Goal: Task Accomplishment & Management: Manage account settings

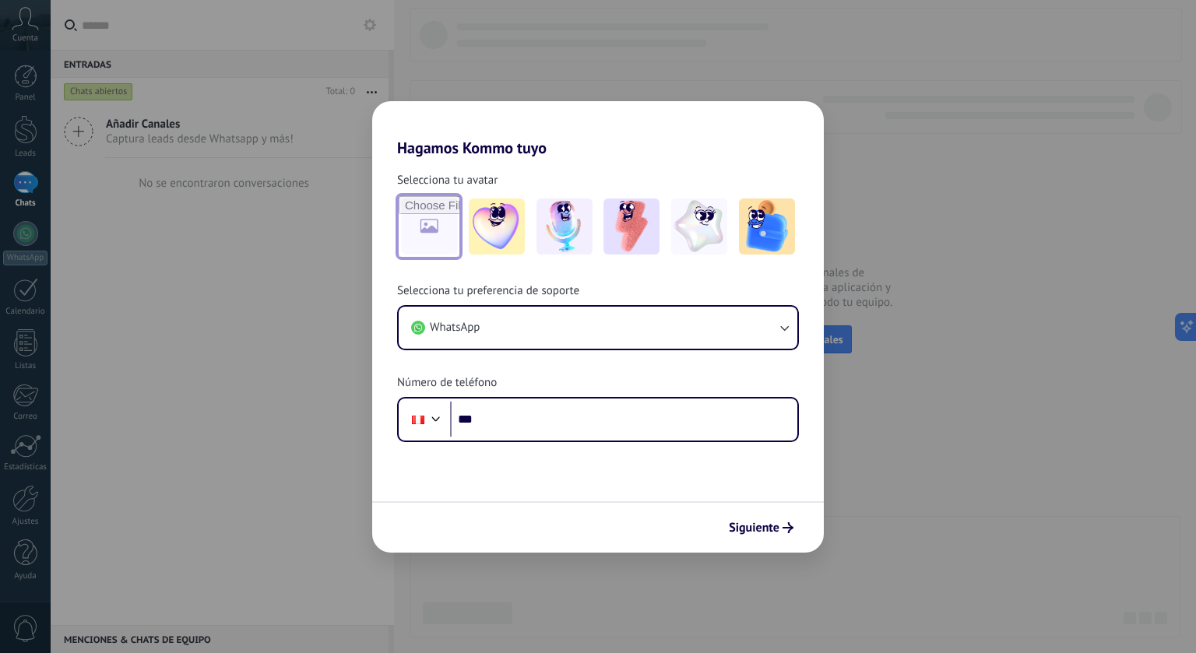
click at [445, 228] on input "file" at bounding box center [429, 226] width 61 height 61
click at [746, 224] on img at bounding box center [767, 227] width 56 height 56
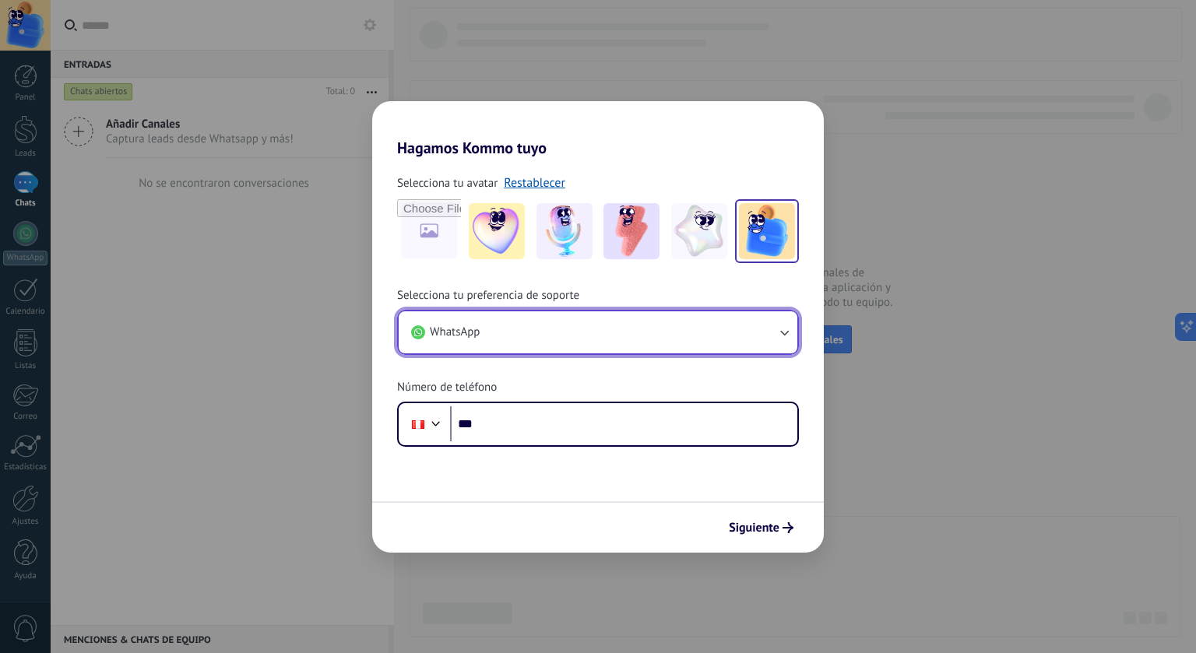
click at [533, 319] on button "WhatsApp" at bounding box center [598, 333] width 399 height 42
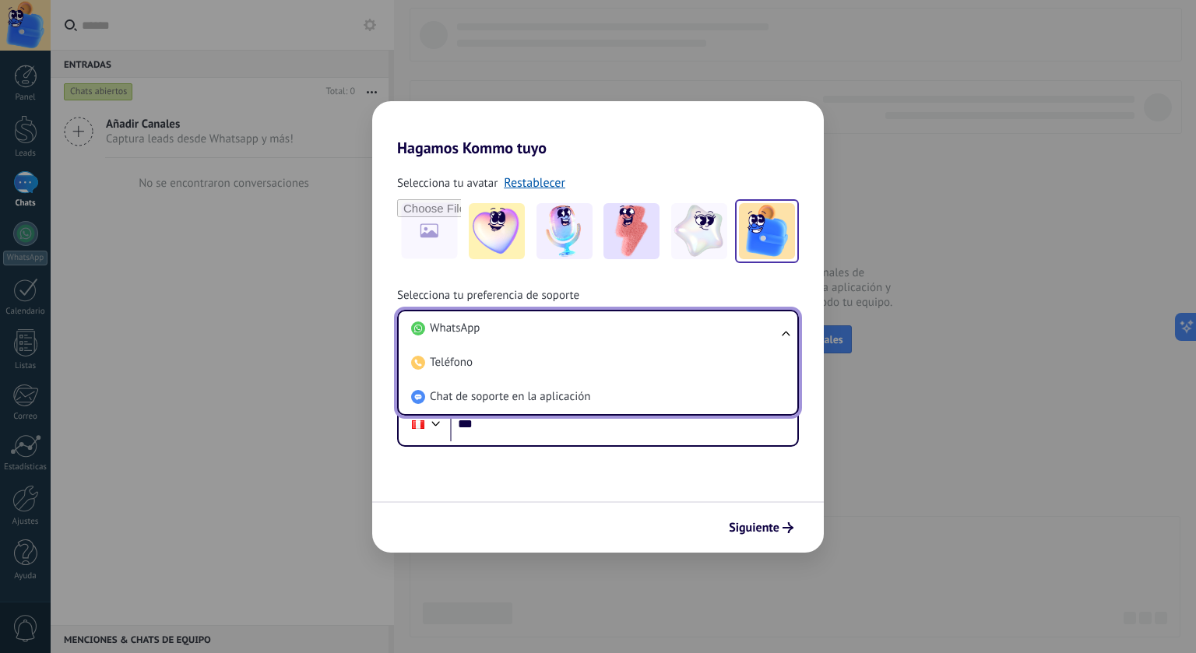
click at [533, 319] on li "WhatsApp" at bounding box center [595, 329] width 380 height 34
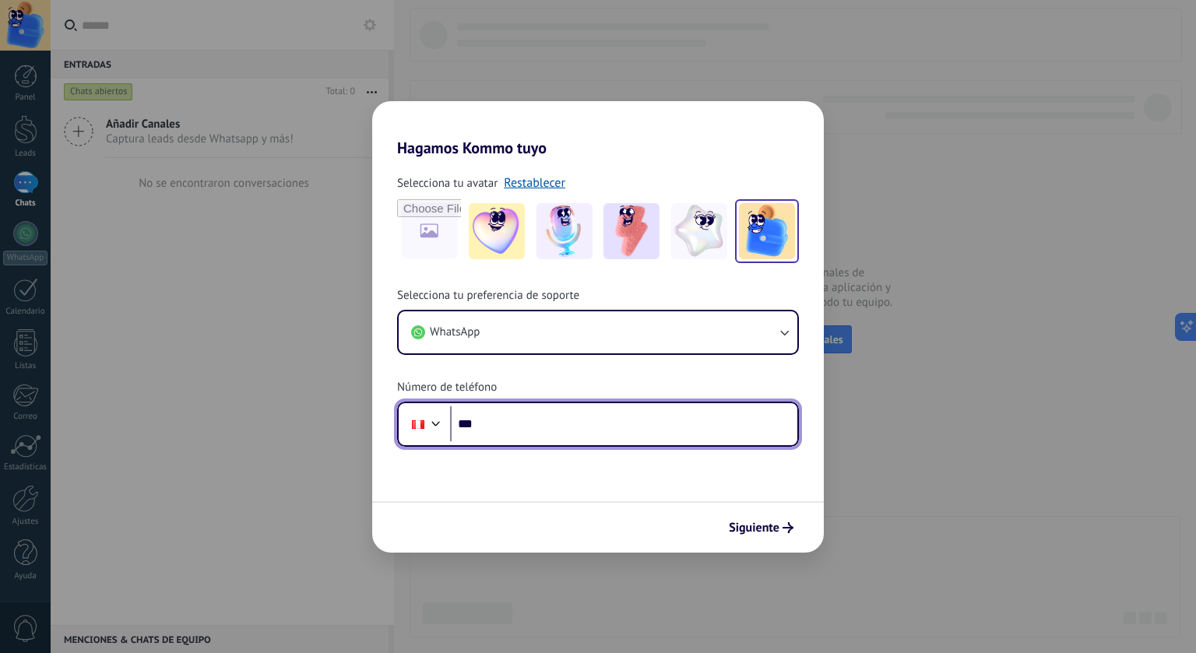
click at [441, 422] on div at bounding box center [436, 422] width 19 height 19
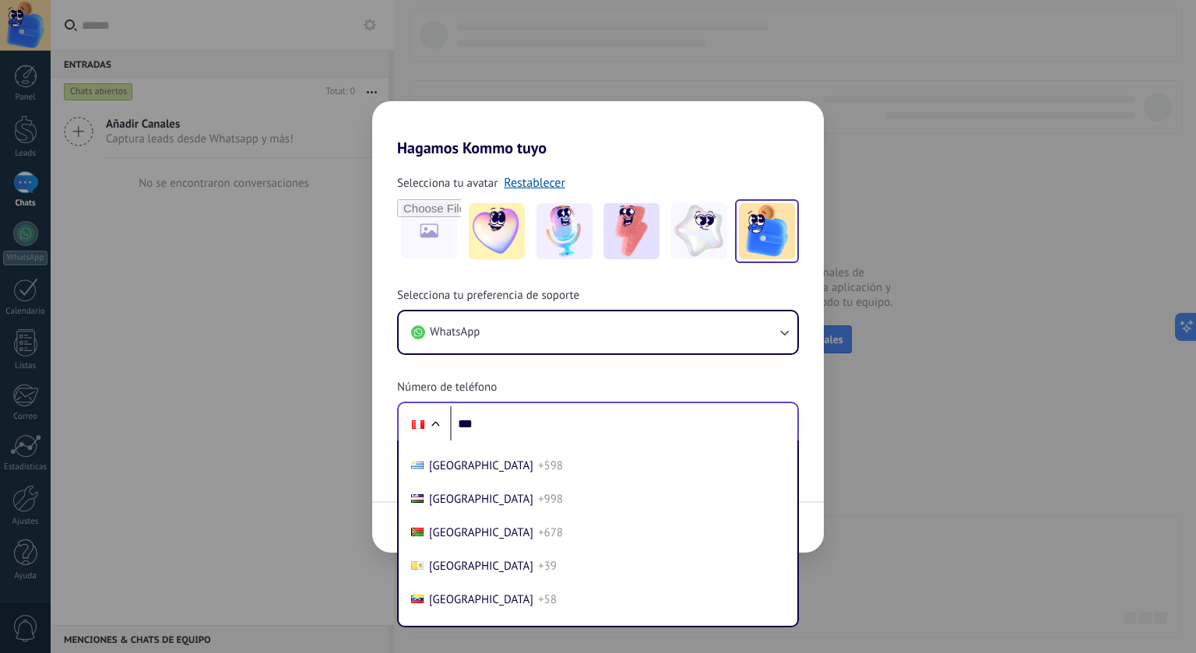
scroll to position [6755, 0]
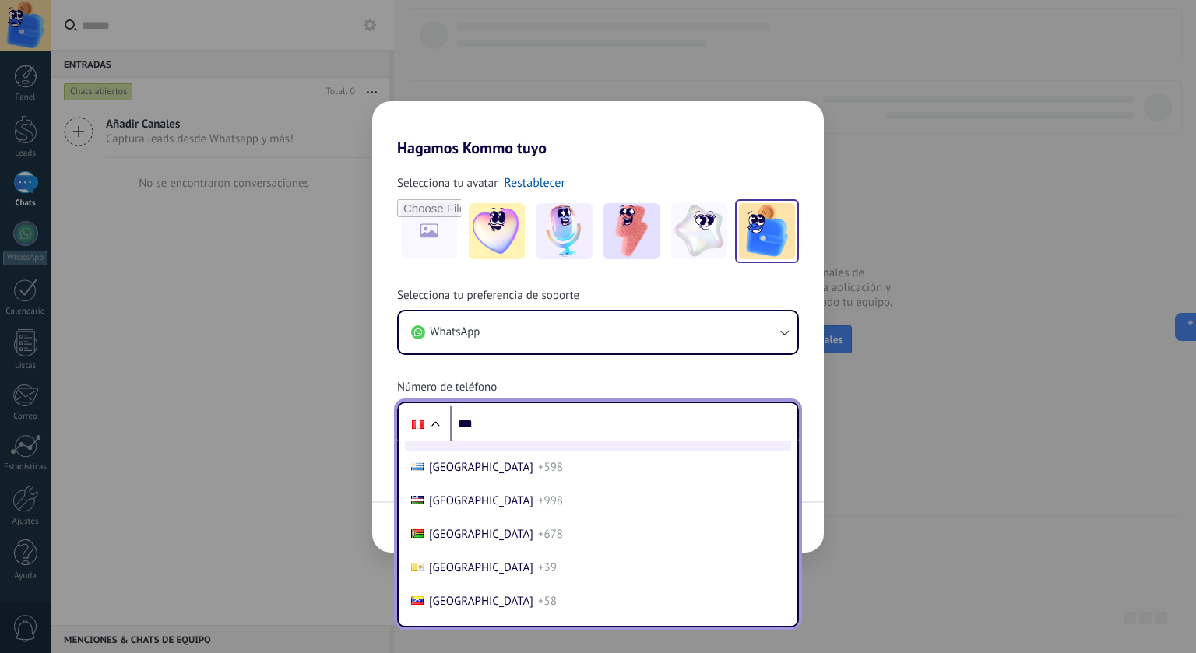
click at [470, 451] on li "[GEOGRAPHIC_DATA] +1" at bounding box center [598, 433] width 386 height 33
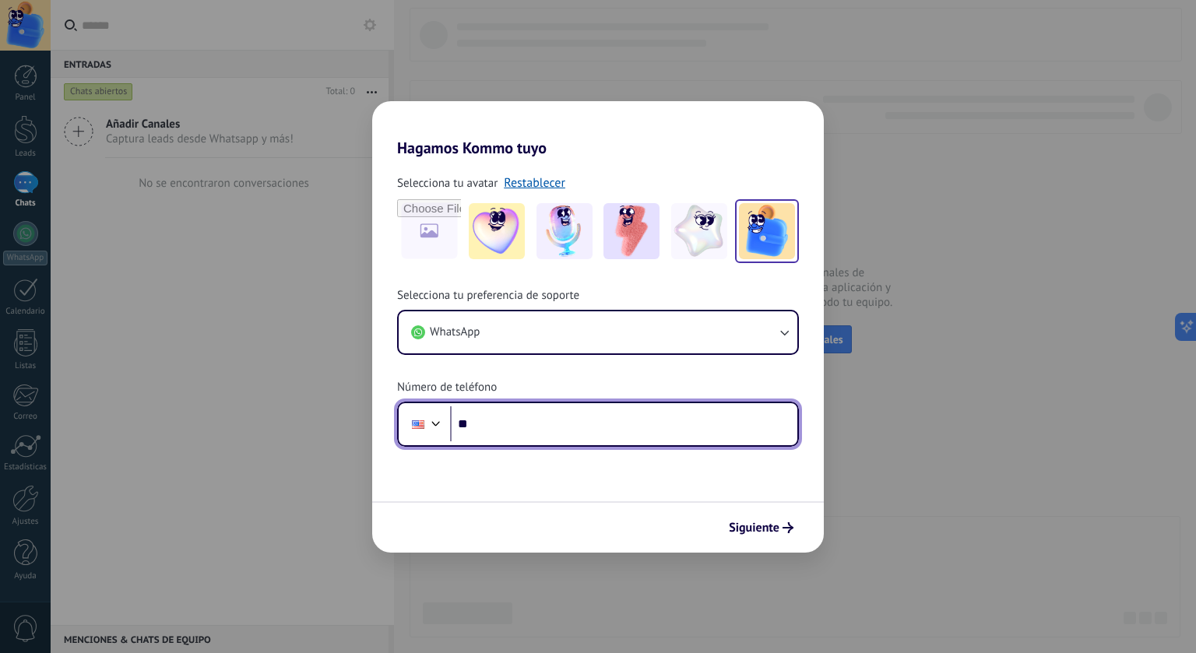
click at [501, 438] on input "**" at bounding box center [623, 425] width 347 height 36
type input "**********"
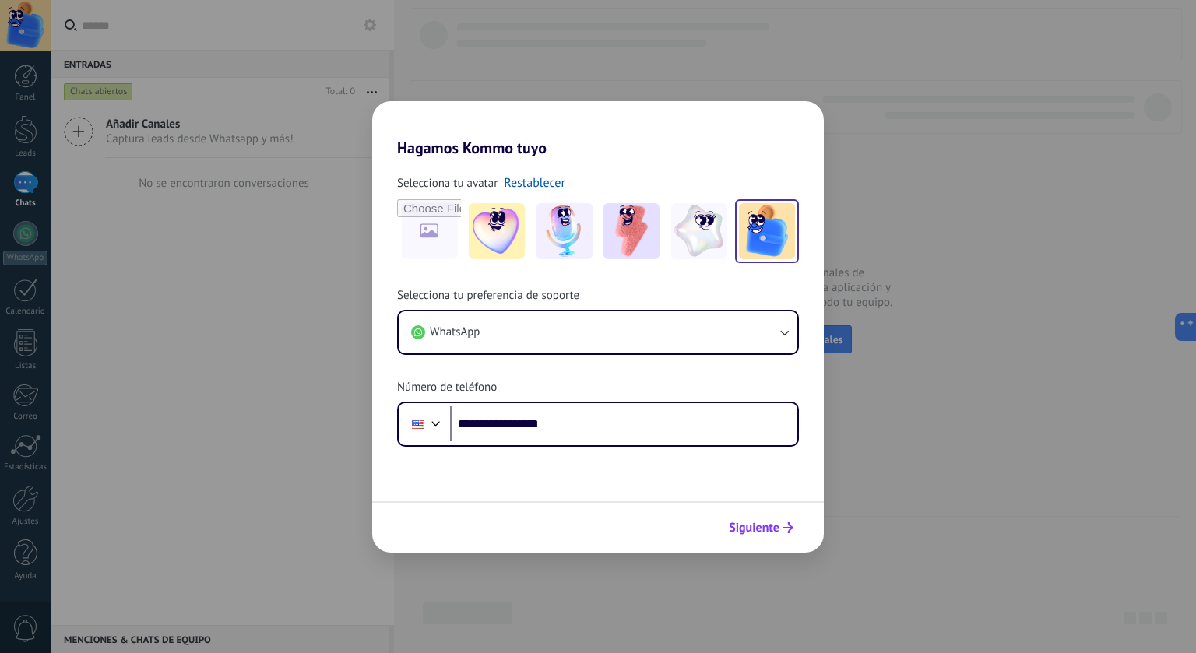
click at [768, 537] on button "Siguiente" at bounding box center [761, 528] width 79 height 26
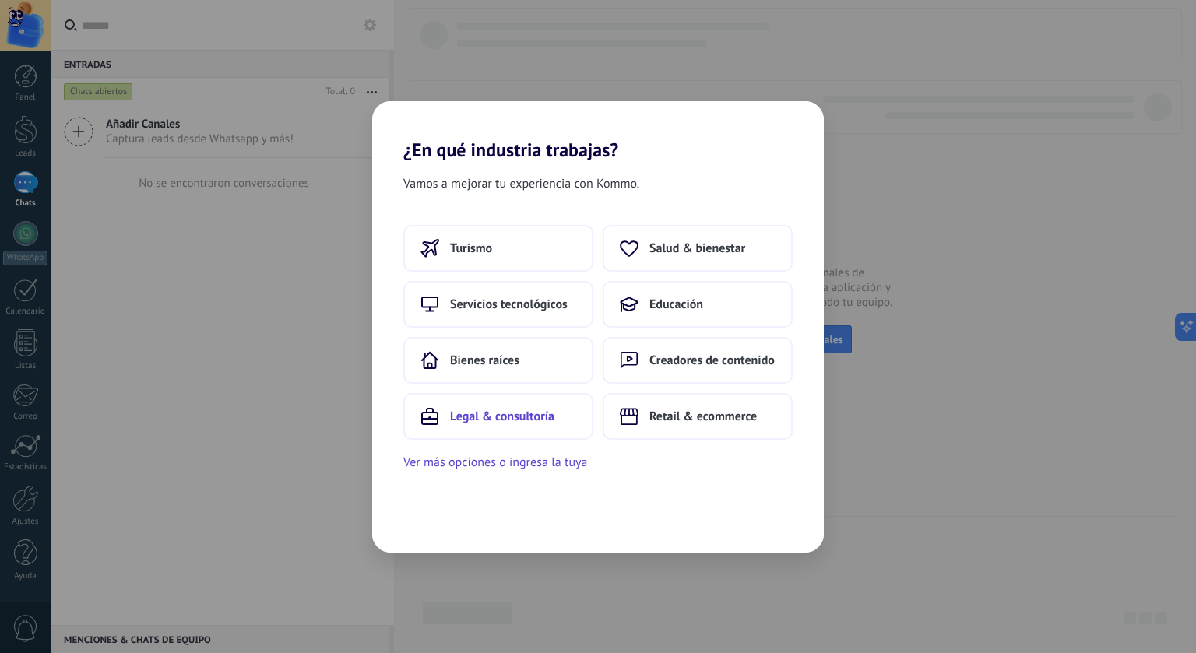
click at [542, 428] on button "Legal & consultoría" at bounding box center [498, 416] width 190 height 47
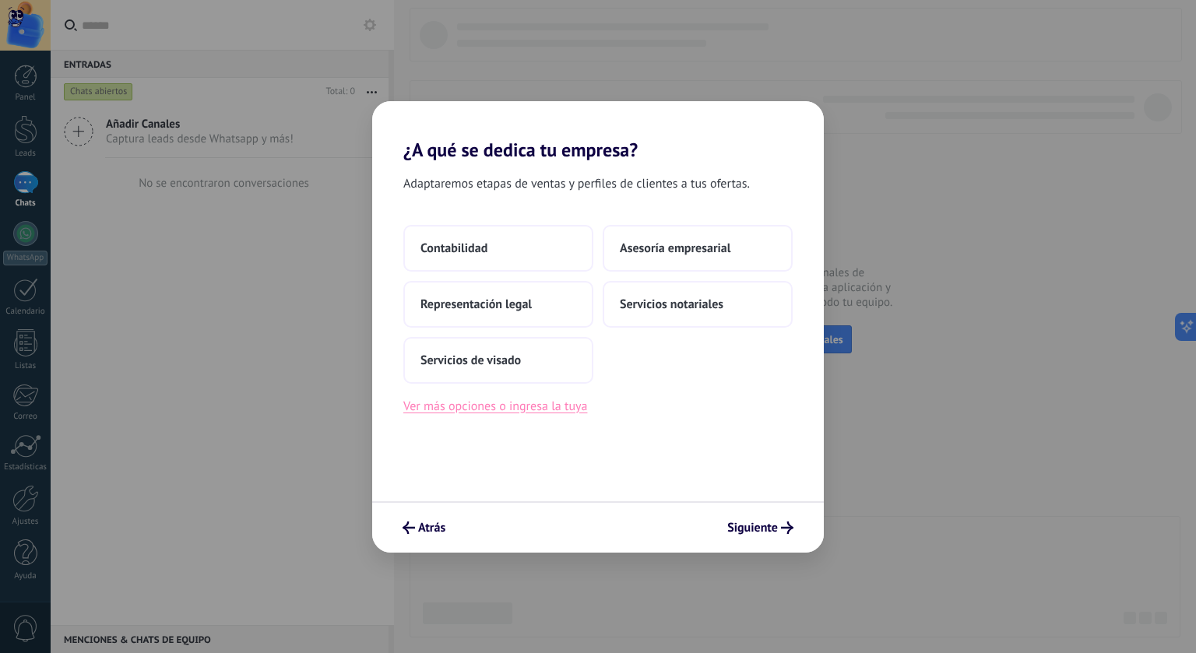
click at [477, 410] on button "Ver más opciones o ingresa la tuya" at bounding box center [495, 406] width 184 height 20
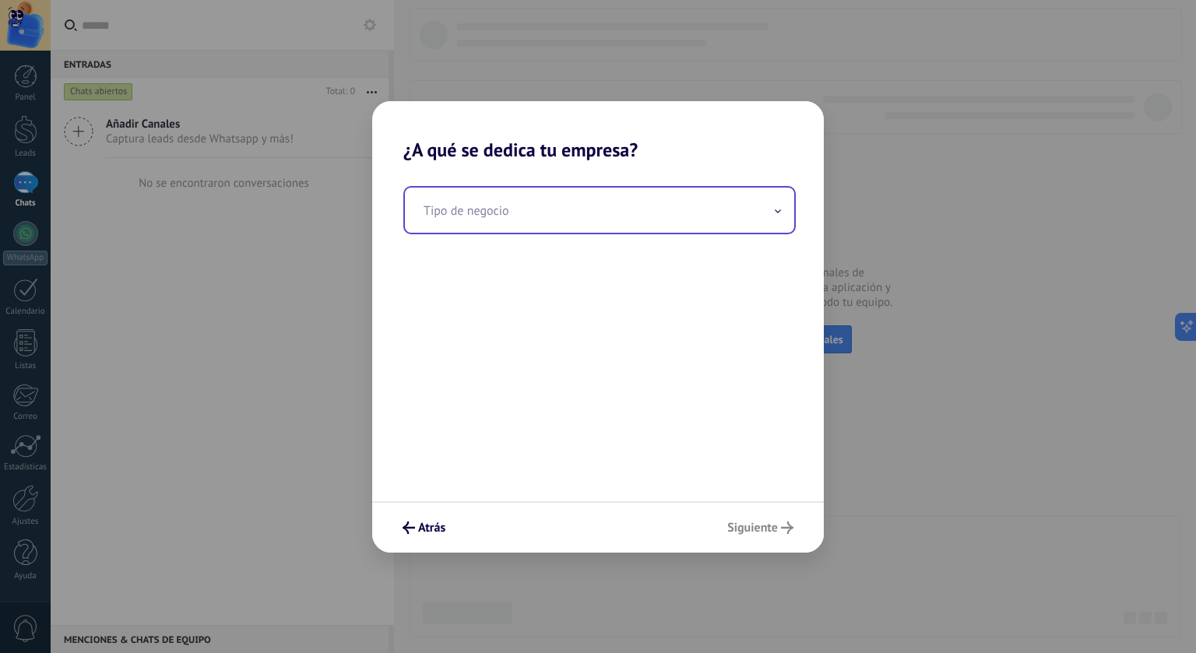
click at [488, 220] on input "text" at bounding box center [599, 210] width 389 height 45
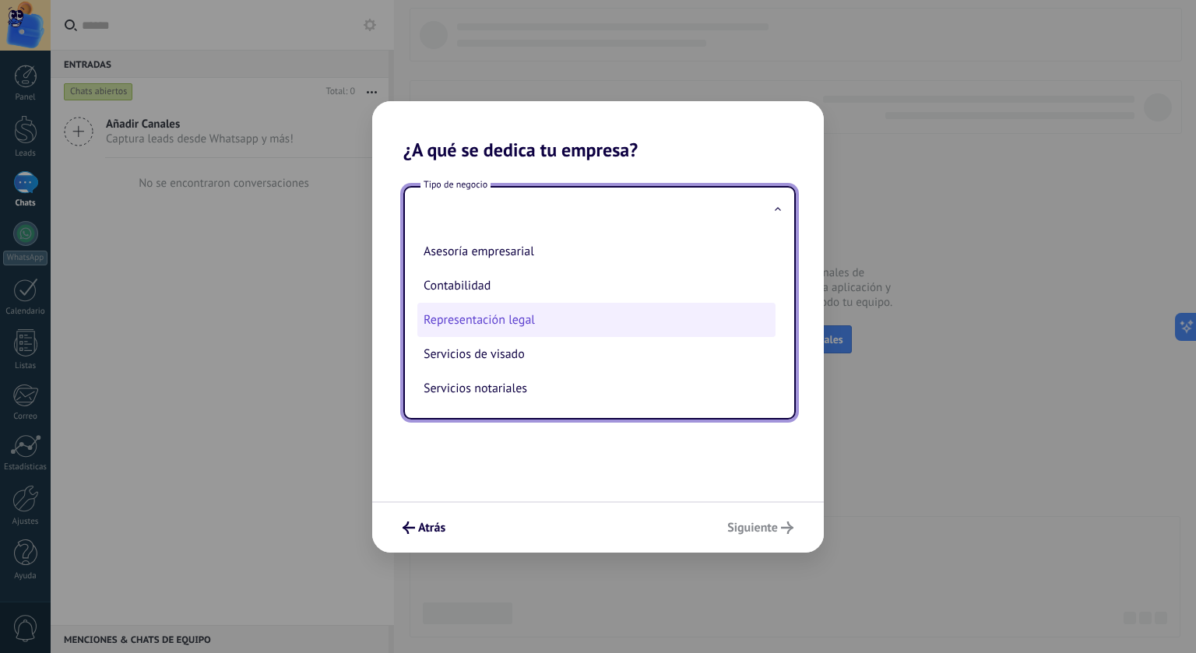
scroll to position [5, 0]
drag, startPoint x: 776, startPoint y: 319, endPoint x: 775, endPoint y: 285, distance: 33.5
click at [775, 285] on ul "Asesoría empresarial Contabilidad Representación legal Servicios de visado Serv…" at bounding box center [593, 325] width 377 height 185
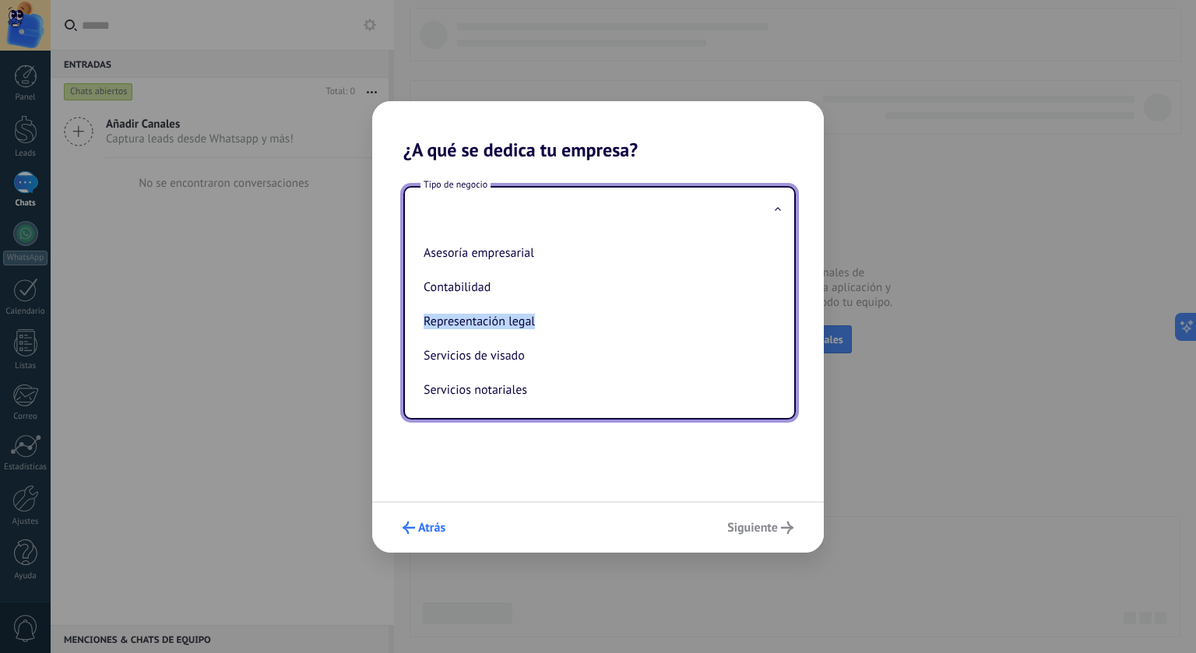
click at [430, 532] on span "Atrás" at bounding box center [431, 528] width 27 height 11
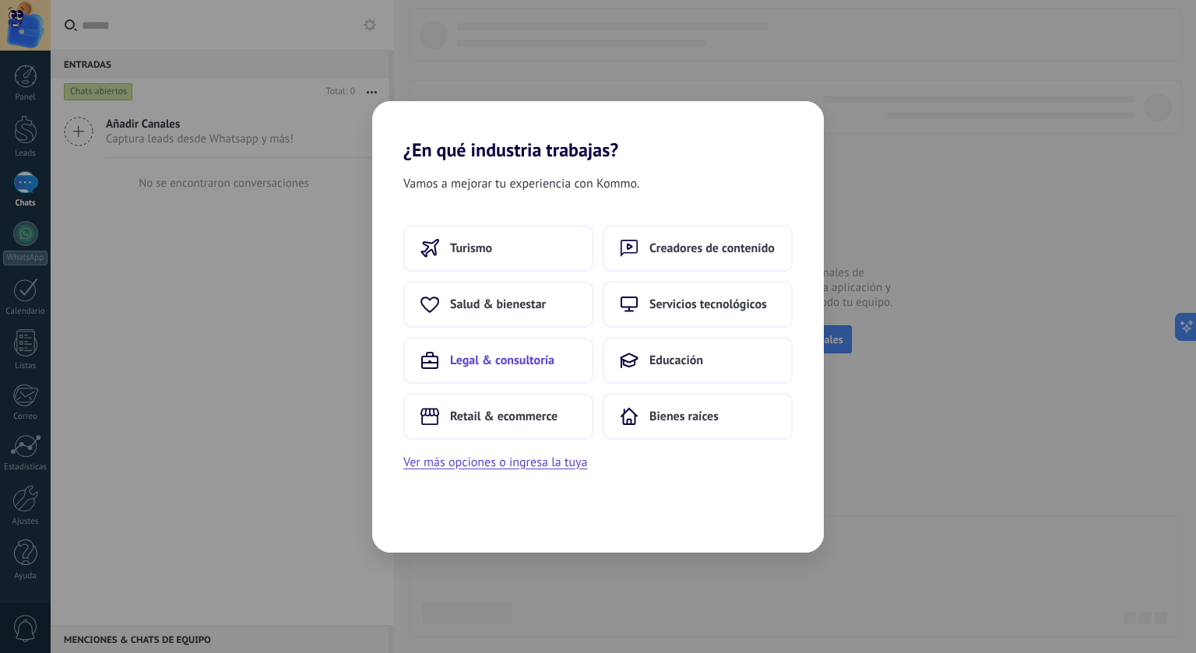
click at [484, 357] on span "Legal & consultoría" at bounding box center [502, 361] width 104 height 16
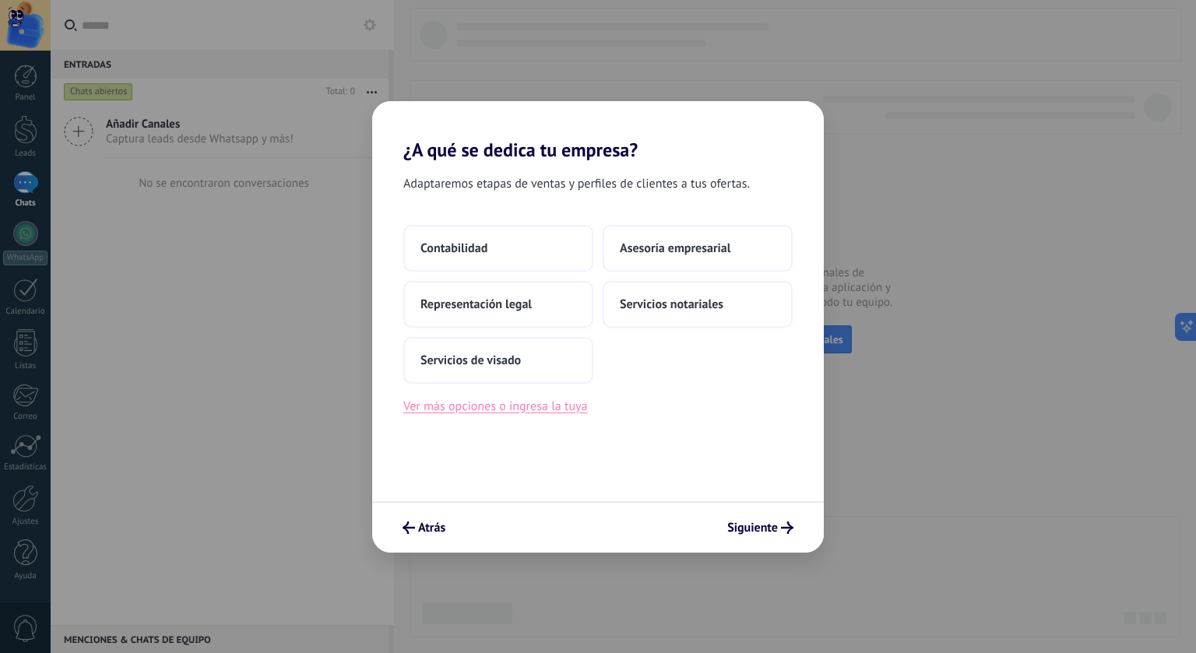
click at [512, 406] on button "Ver más opciones o ingresa la tuya" at bounding box center [495, 406] width 184 height 20
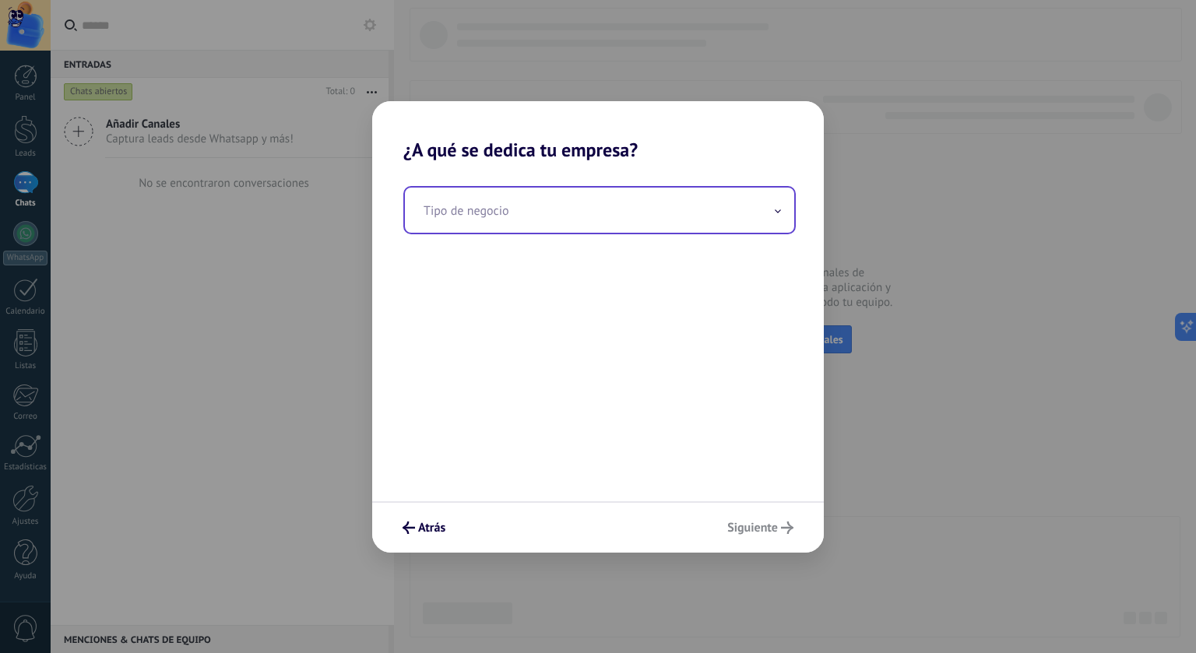
click at [497, 212] on input "text" at bounding box center [599, 210] width 389 height 45
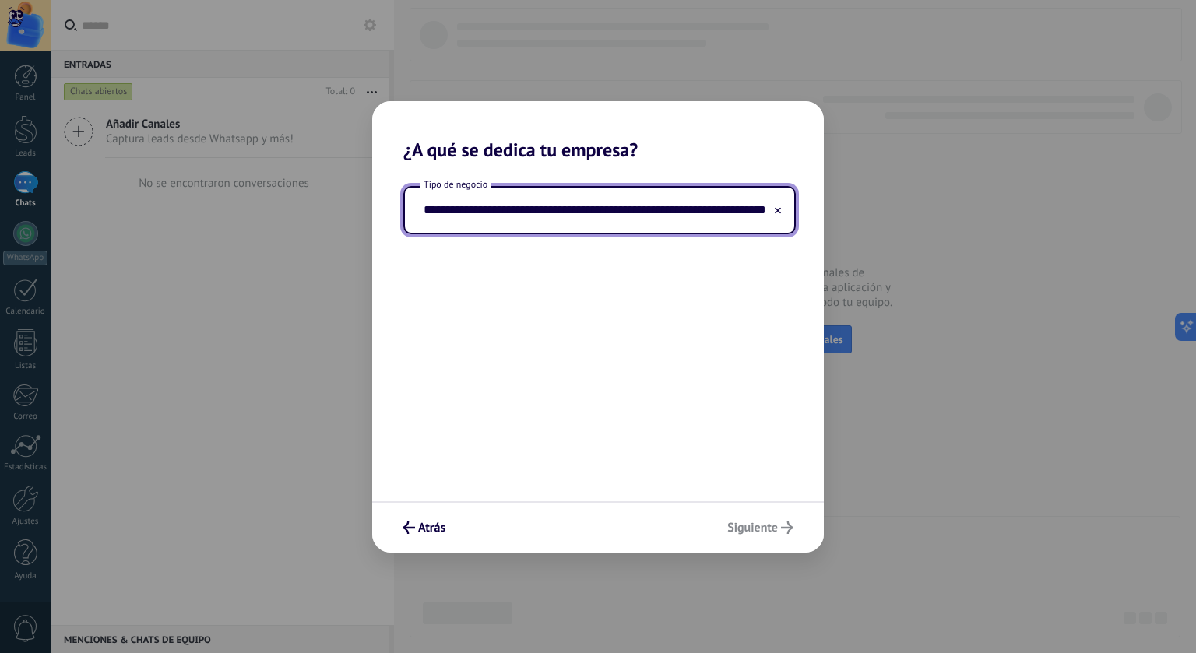
scroll to position [0, 51]
click at [748, 526] on div "Atrás Siguiente" at bounding box center [598, 527] width 452 height 51
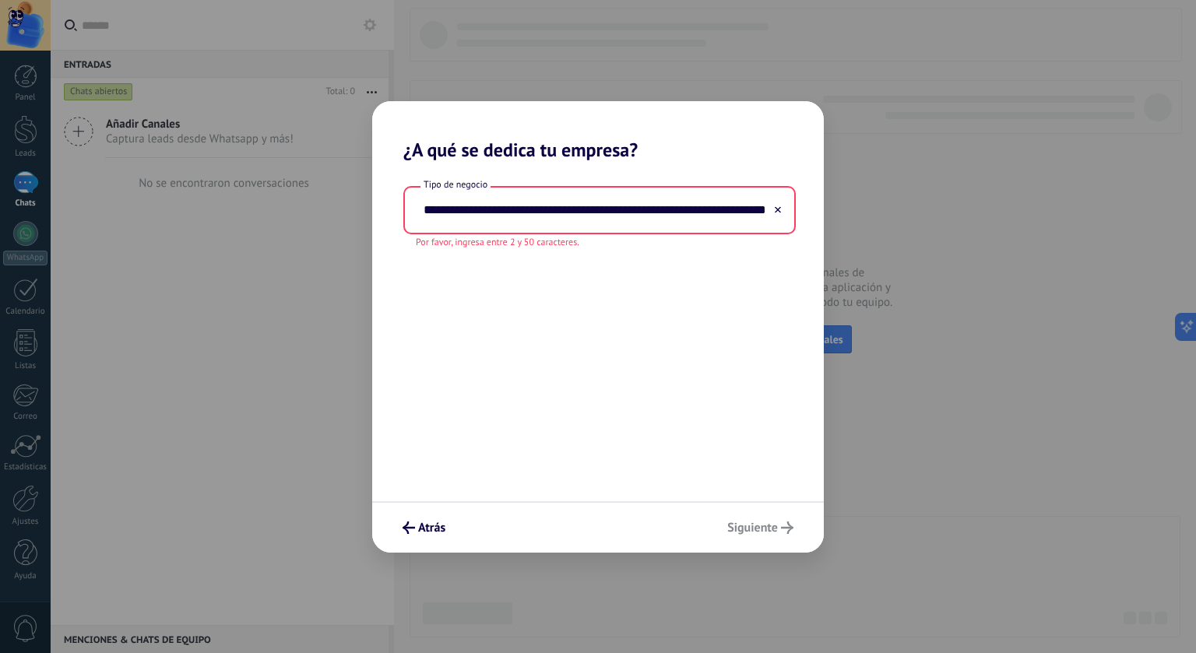
click at [748, 526] on div "Atrás Siguiente" at bounding box center [598, 527] width 452 height 51
drag, startPoint x: 701, startPoint y: 213, endPoint x: 808, endPoint y: 213, distance: 106.7
click at [808, 213] on div "**********" at bounding box center [598, 217] width 452 height 63
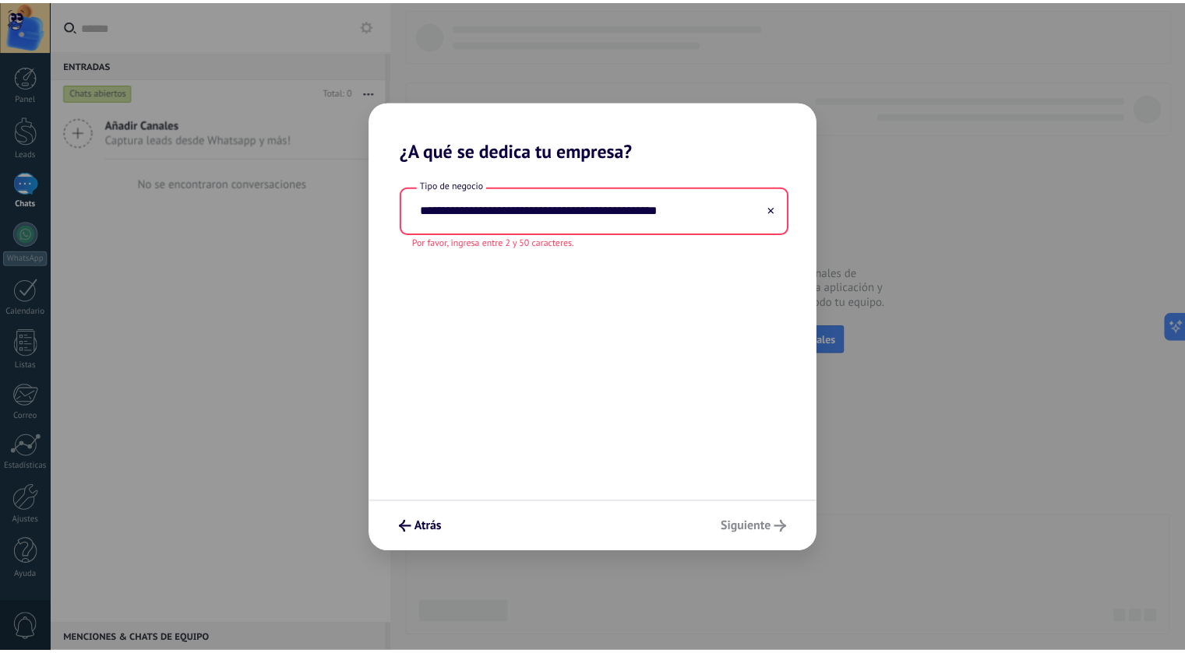
scroll to position [0, 0]
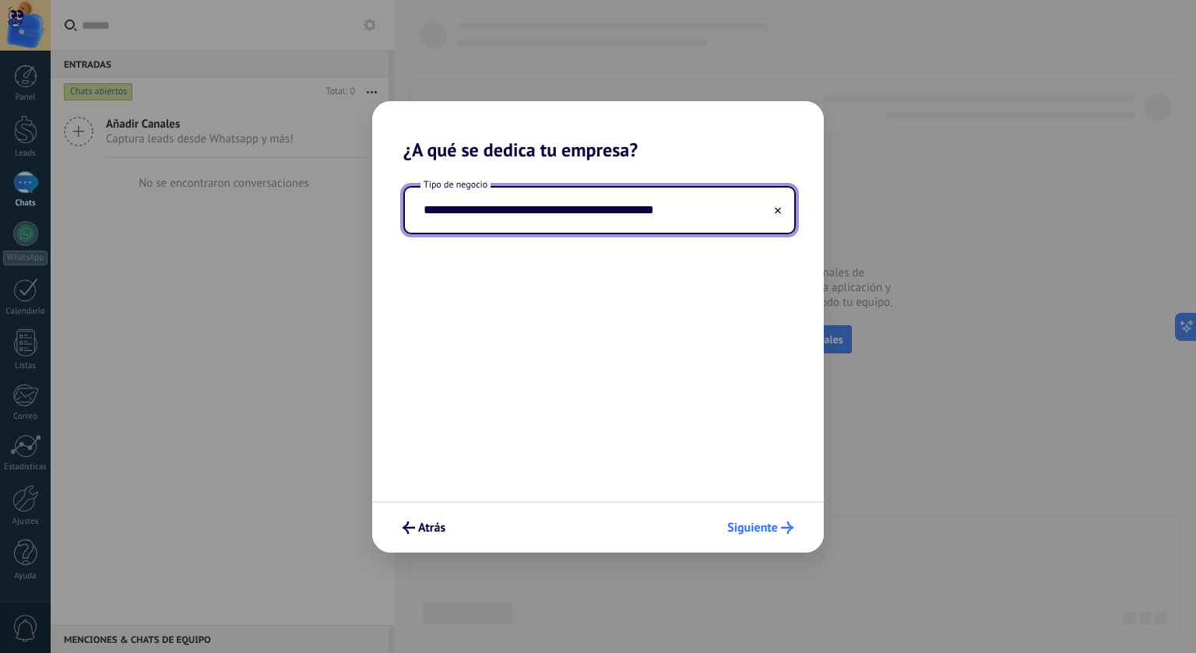
type input "**********"
click at [758, 523] on span "Siguiente" at bounding box center [752, 528] width 51 height 11
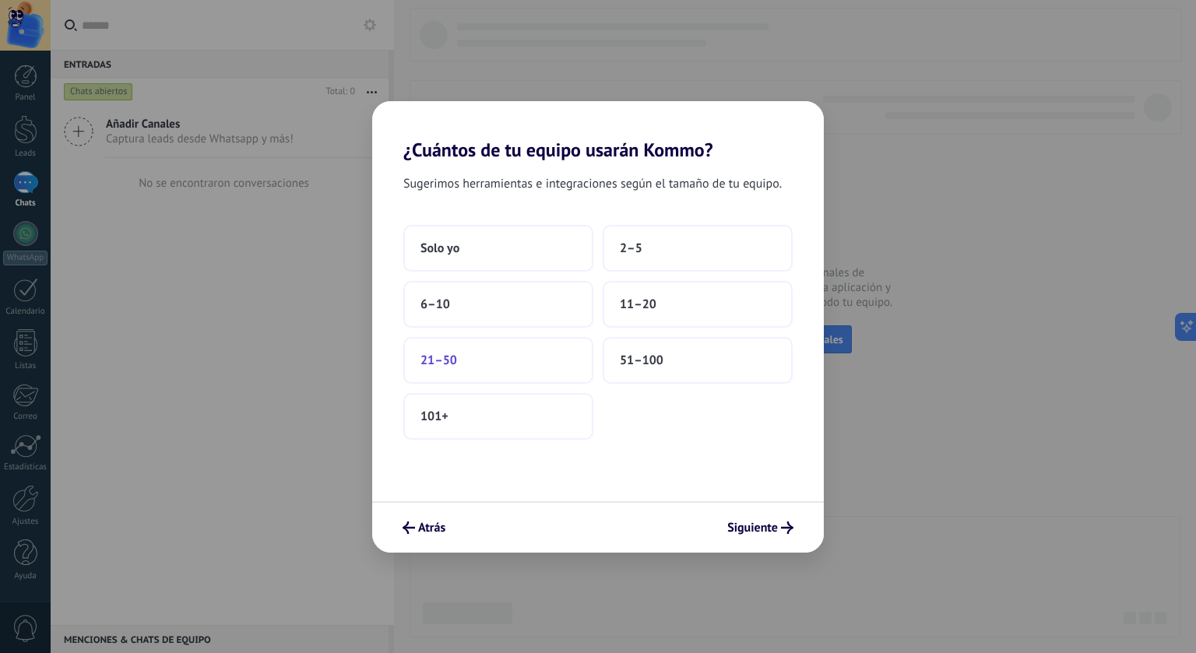
click at [505, 364] on button "21–50" at bounding box center [498, 360] width 190 height 47
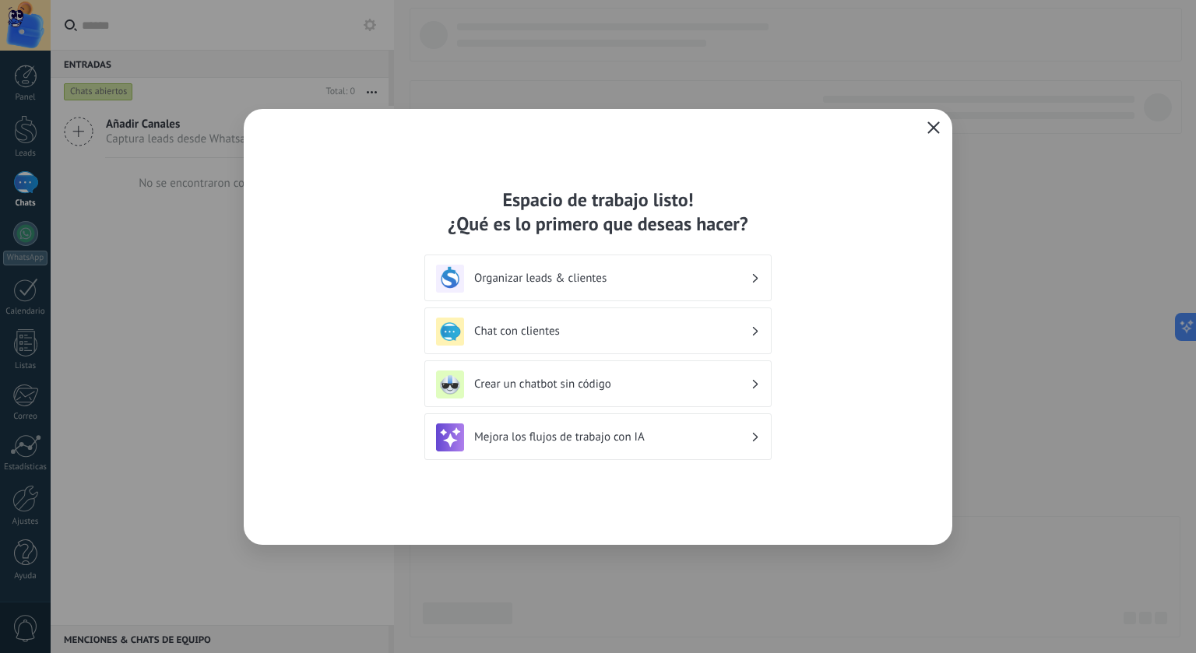
click at [521, 382] on h3 "Crear un chatbot sin código" at bounding box center [612, 384] width 276 height 15
click at [522, 379] on h3 "Crear un chatbot sin código" at bounding box center [612, 384] width 276 height 15
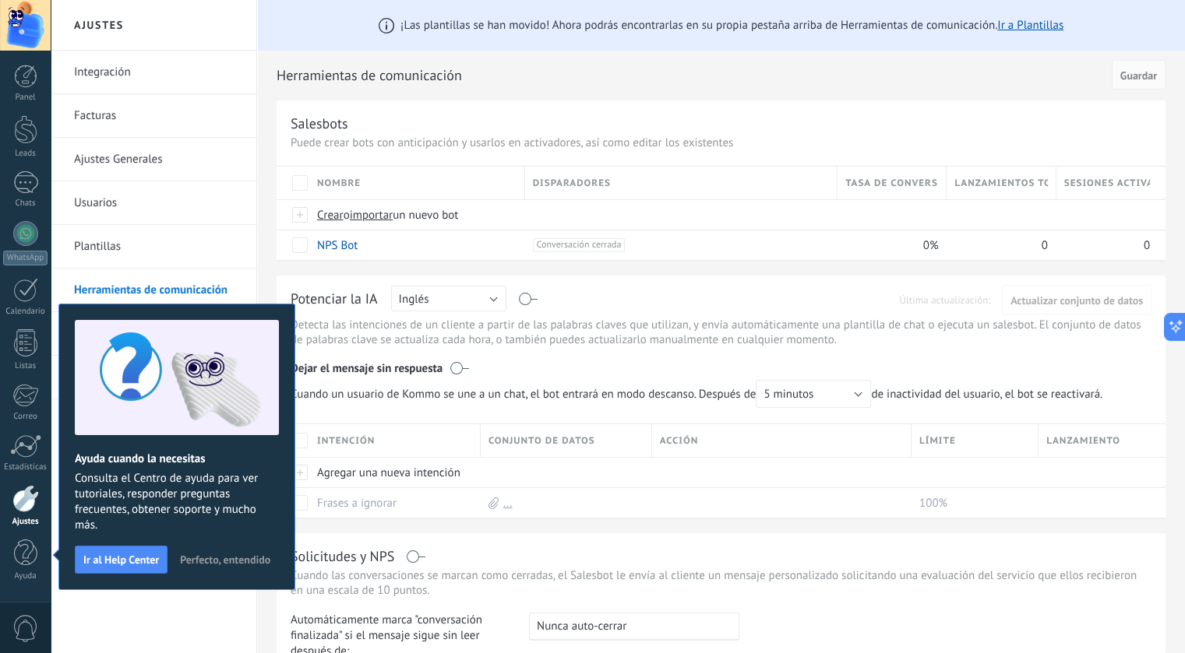
click at [210, 555] on span "Perfecto, entendido" at bounding box center [225, 560] width 90 height 11
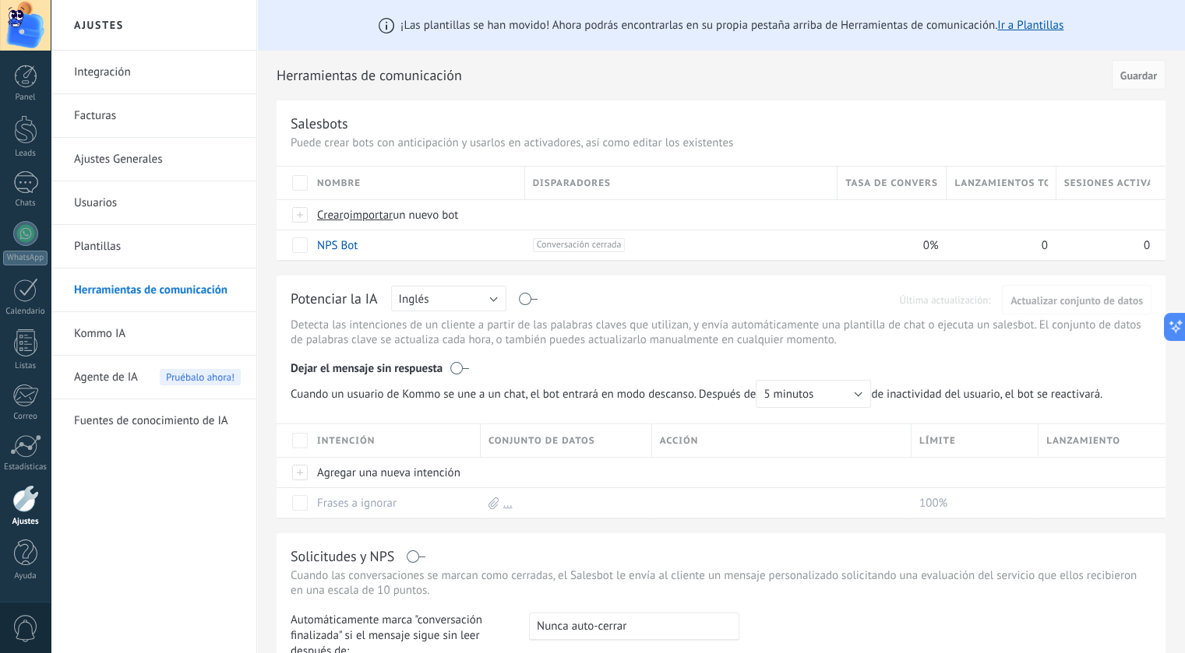
click at [29, 505] on div at bounding box center [25, 498] width 26 height 27
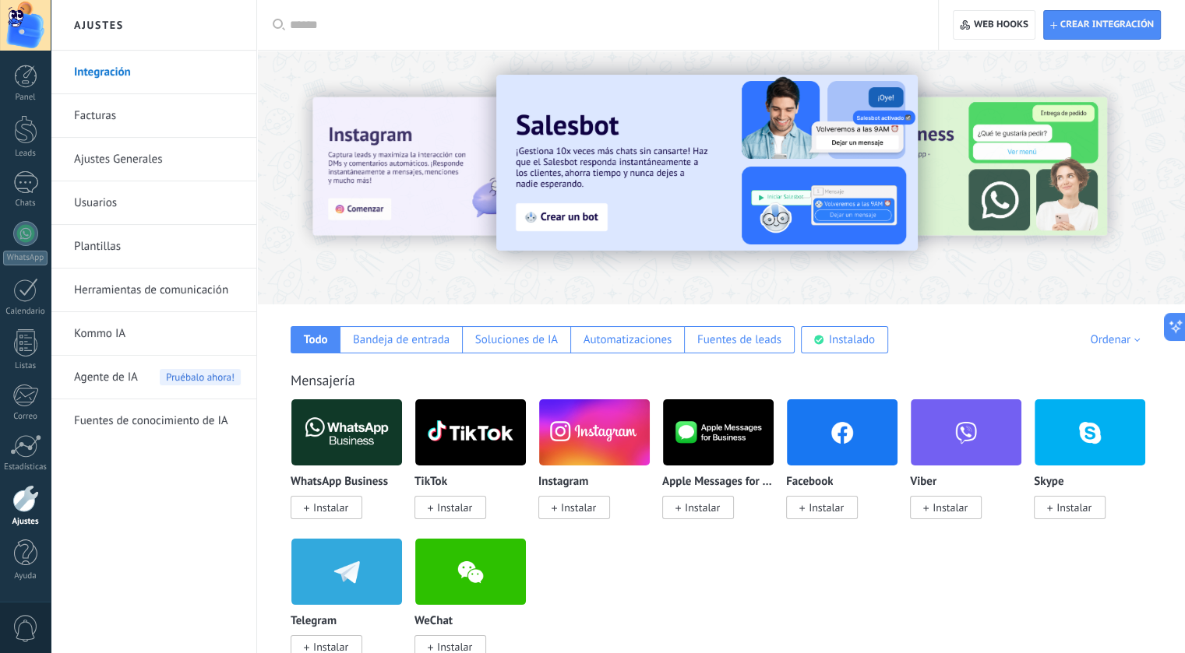
click at [27, 510] on div at bounding box center [25, 498] width 26 height 27
click at [332, 31] on input "text" at bounding box center [603, 25] width 626 height 16
type input "******"
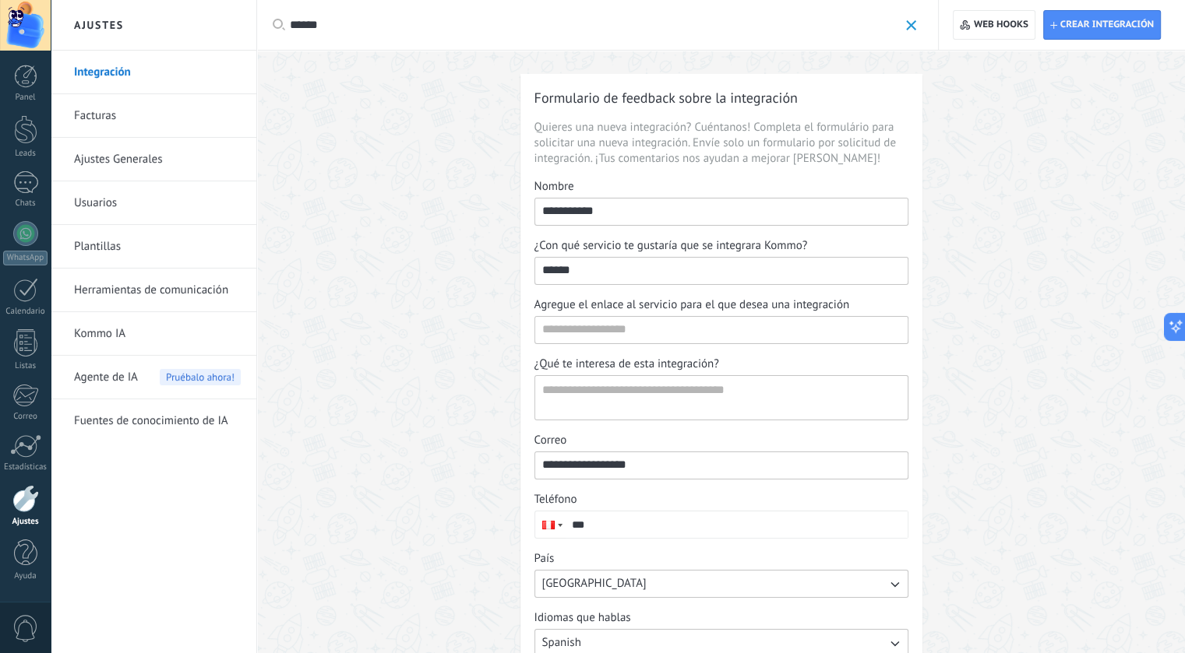
click at [579, 255] on label "¿Con qué servicio te gustaría que se integrara Kommo? ******" at bounding box center [721, 261] width 374 height 47
click at [579, 258] on input "******" at bounding box center [721, 270] width 372 height 25
click at [28, 513] on link "Ajustes" at bounding box center [25, 506] width 51 height 42
click at [21, 26] on div at bounding box center [25, 25] width 51 height 51
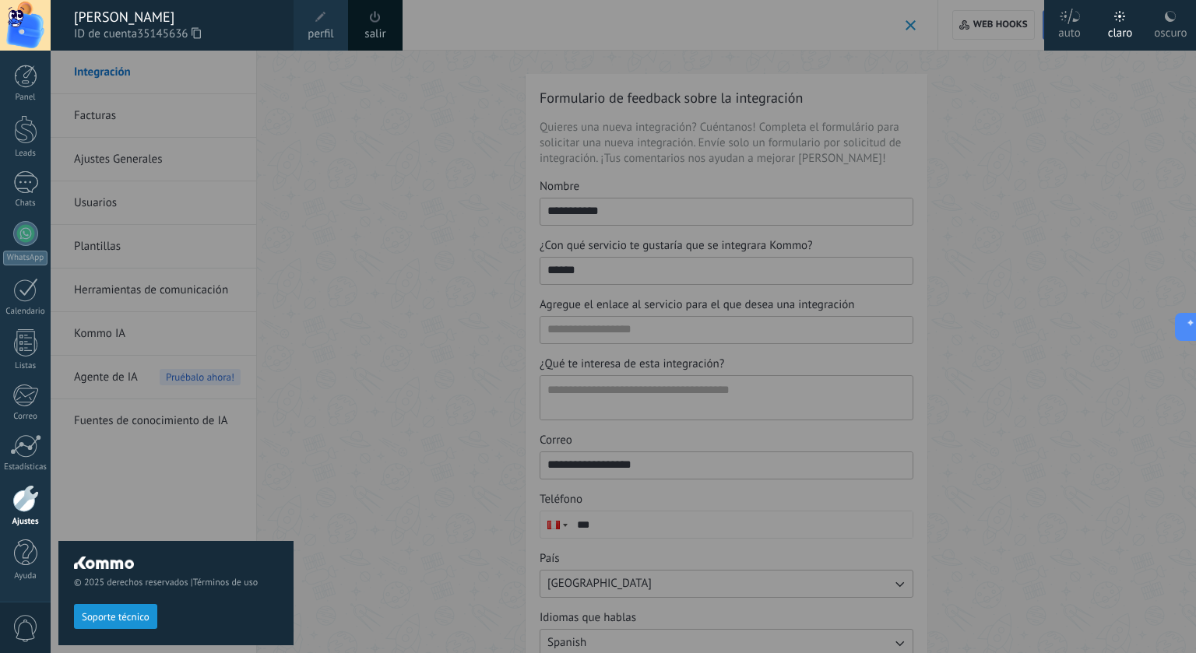
click at [314, 27] on span "perfil" at bounding box center [321, 34] width 26 height 17
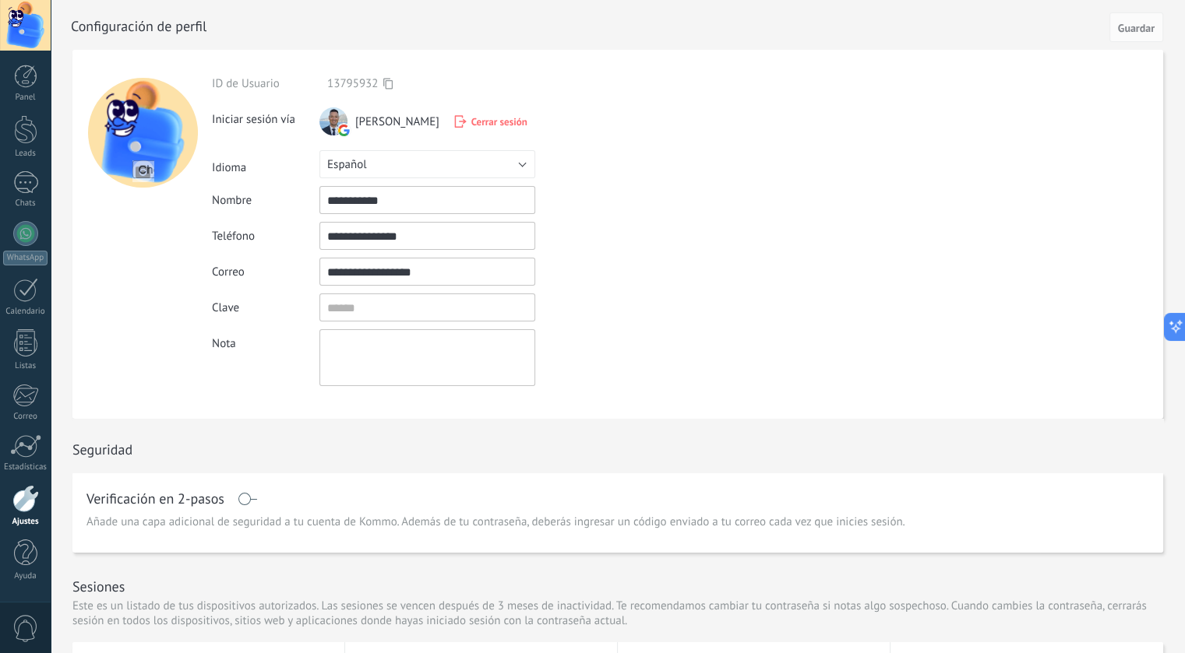
click at [357, 116] on span "[PERSON_NAME]" at bounding box center [397, 121] width 84 height 15
click at [372, 164] on button "Español" at bounding box center [427, 164] width 216 height 28
click at [361, 185] on span "English" at bounding box center [420, 191] width 220 height 15
click at [1091, 23] on span "Guardar" at bounding box center [1136, 28] width 37 height 11
click at [30, 500] on div at bounding box center [25, 498] width 26 height 27
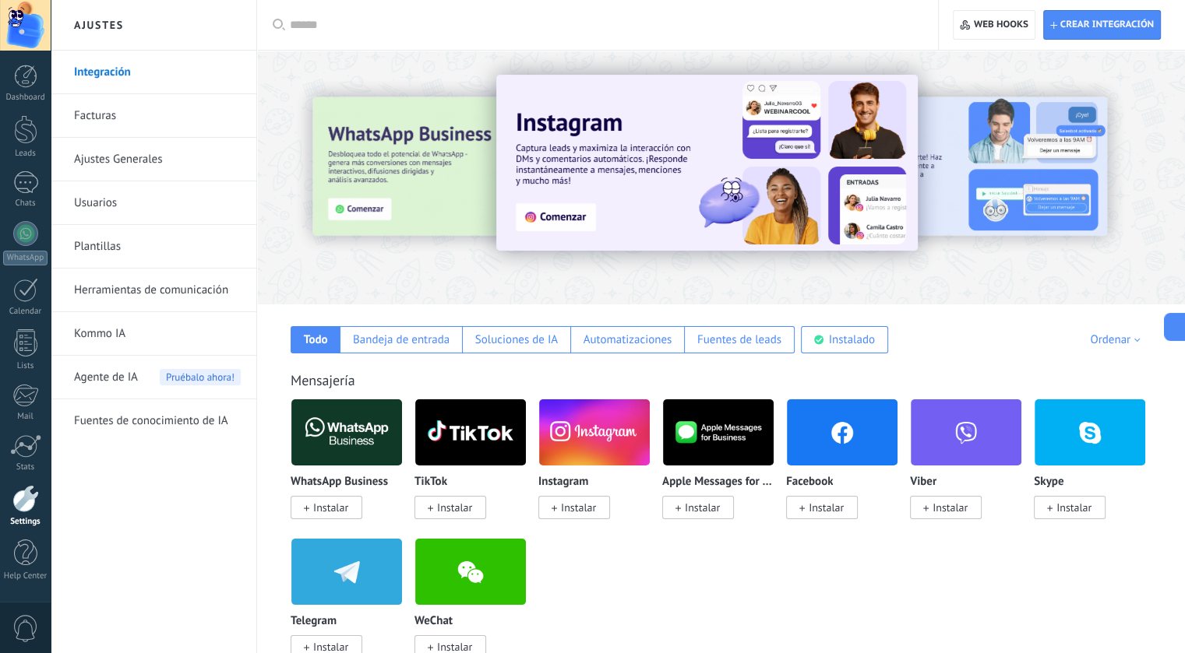
click at [101, 73] on link "Integración" at bounding box center [157, 73] width 167 height 44
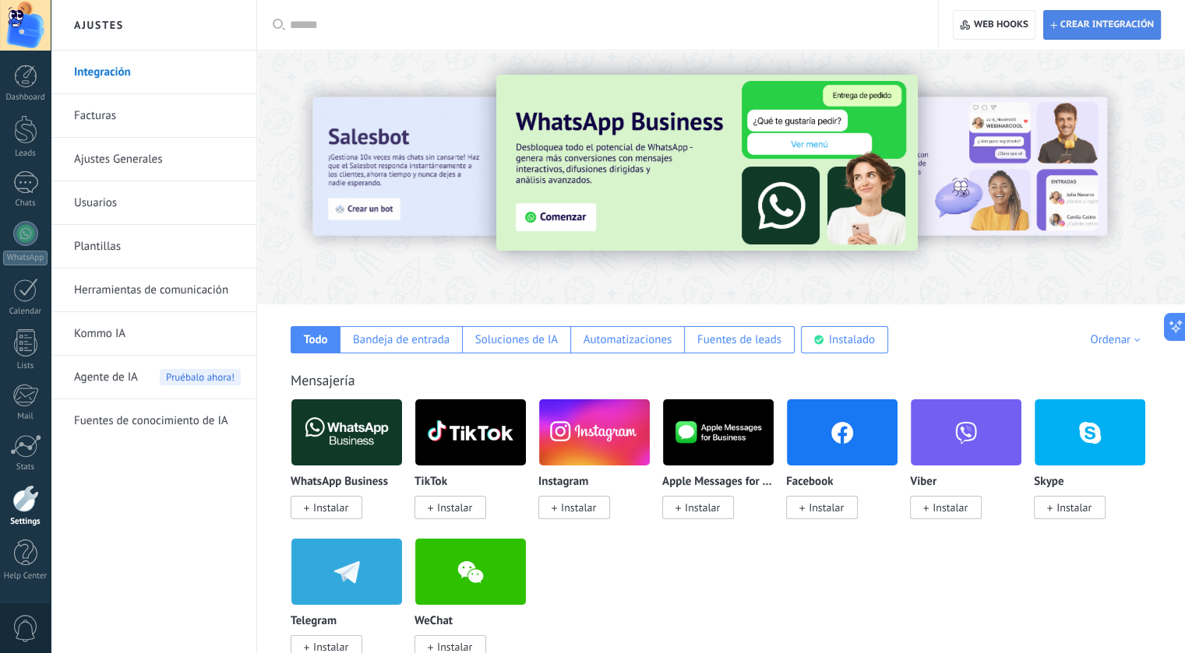
click at [1085, 26] on span "Crear integración" at bounding box center [1106, 25] width 93 height 12
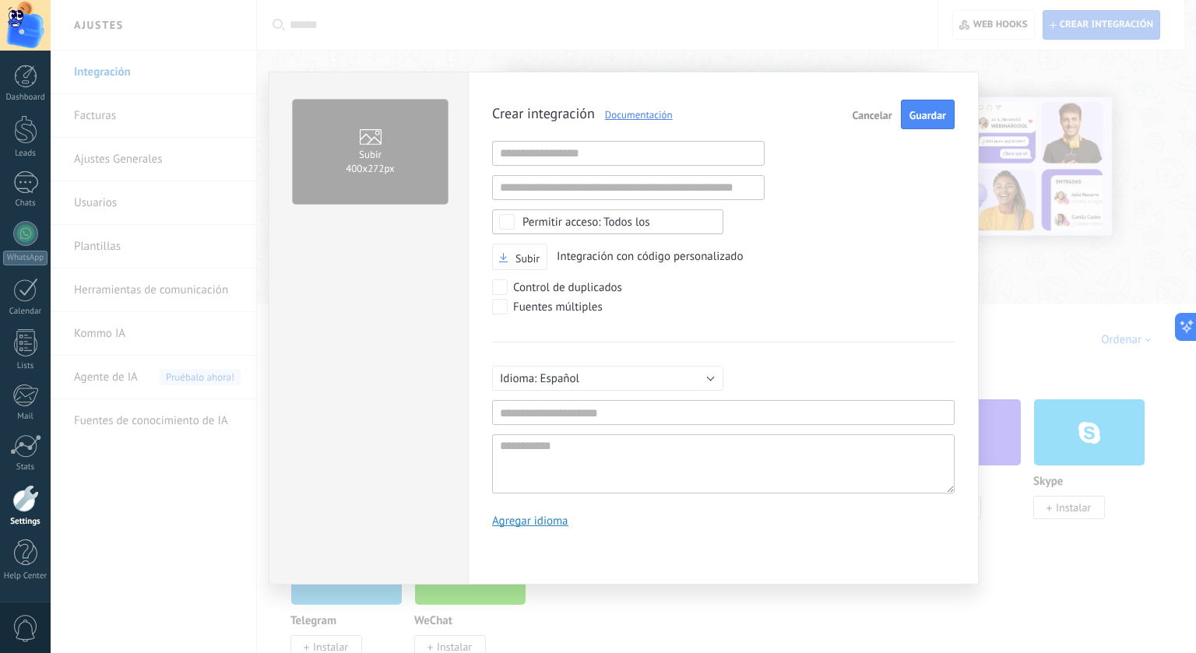
scroll to position [15, 0]
click at [565, 157] on input "text" at bounding box center [628, 153] width 273 height 25
click at [618, 185] on input "text" at bounding box center [628, 187] width 273 height 25
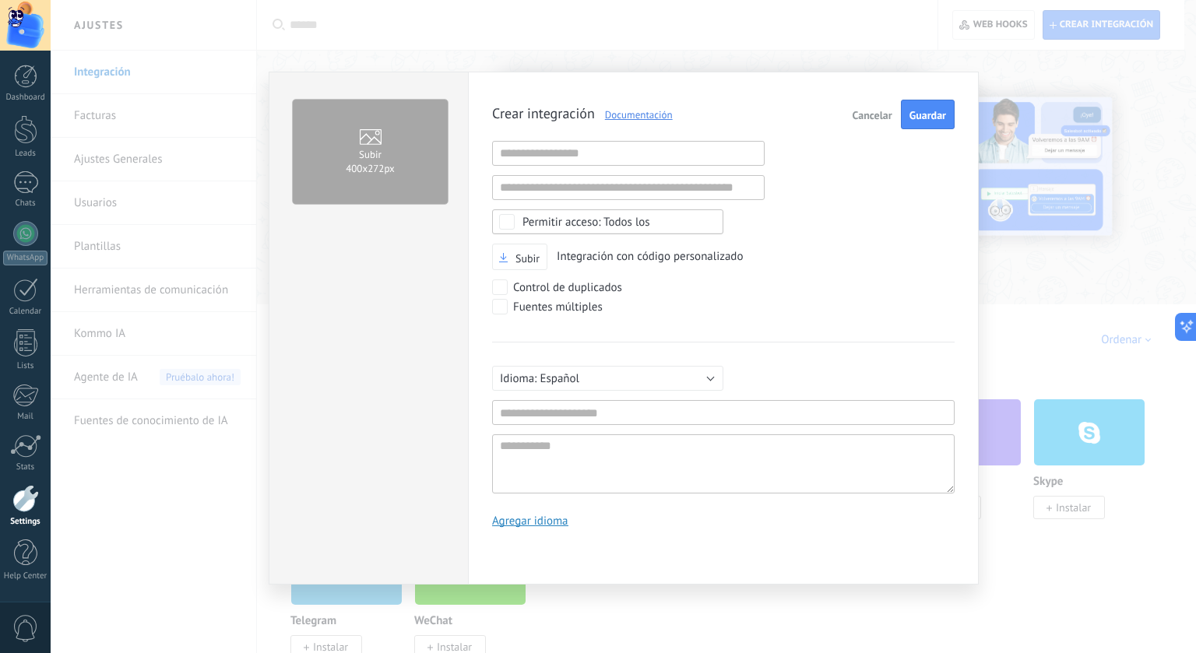
click at [607, 220] on div "Todos los" at bounding box center [587, 223] width 128 height 12
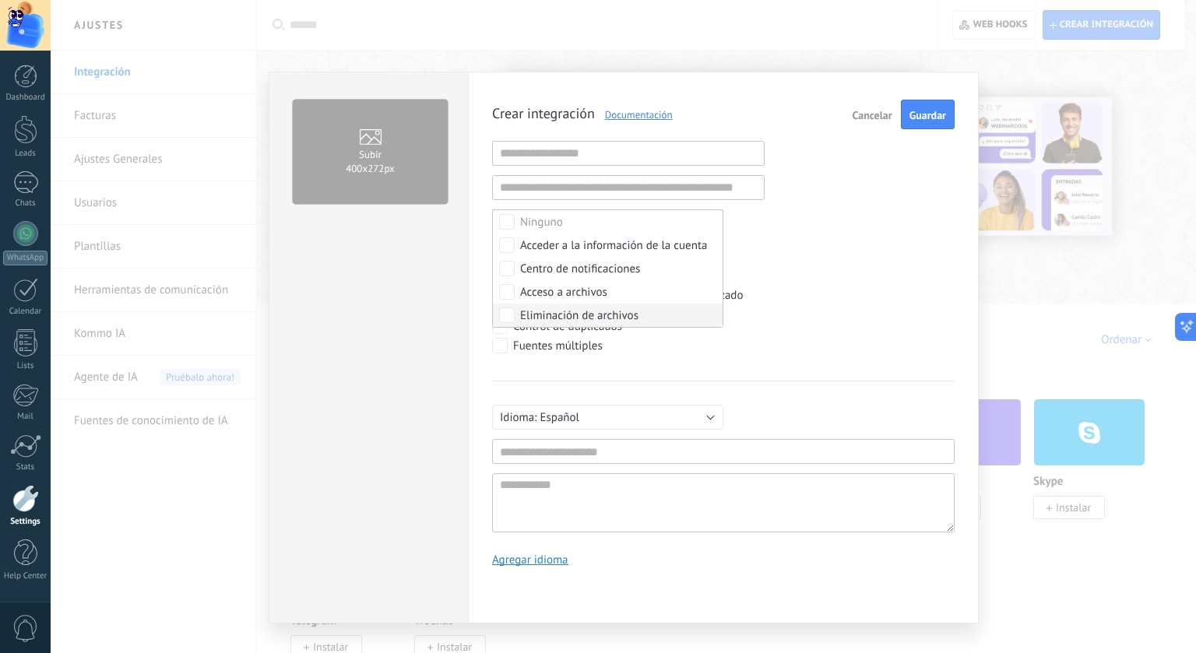
click at [466, 311] on div "Subir 400х272px" at bounding box center [368, 348] width 199 height 552
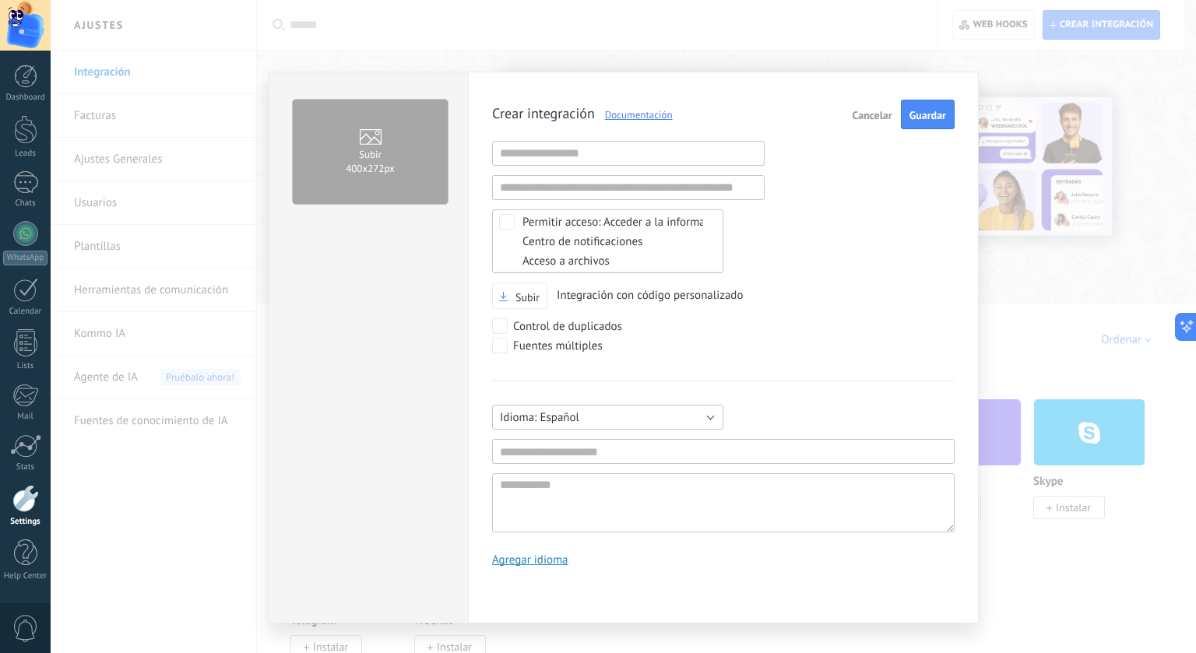
click at [547, 410] on span "Español" at bounding box center [560, 417] width 40 height 15
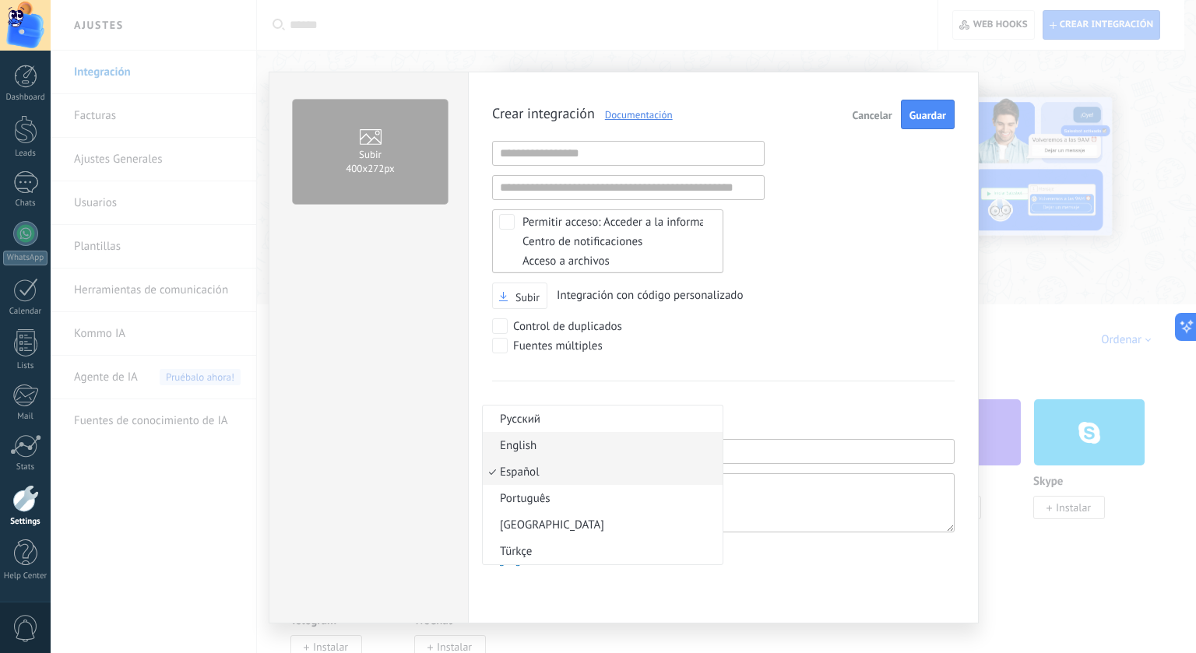
click at [542, 438] on span "English" at bounding box center [600, 445] width 235 height 15
click at [525, 443] on input "text" at bounding box center [723, 451] width 463 height 25
click at [541, 475] on textarea at bounding box center [723, 503] width 463 height 59
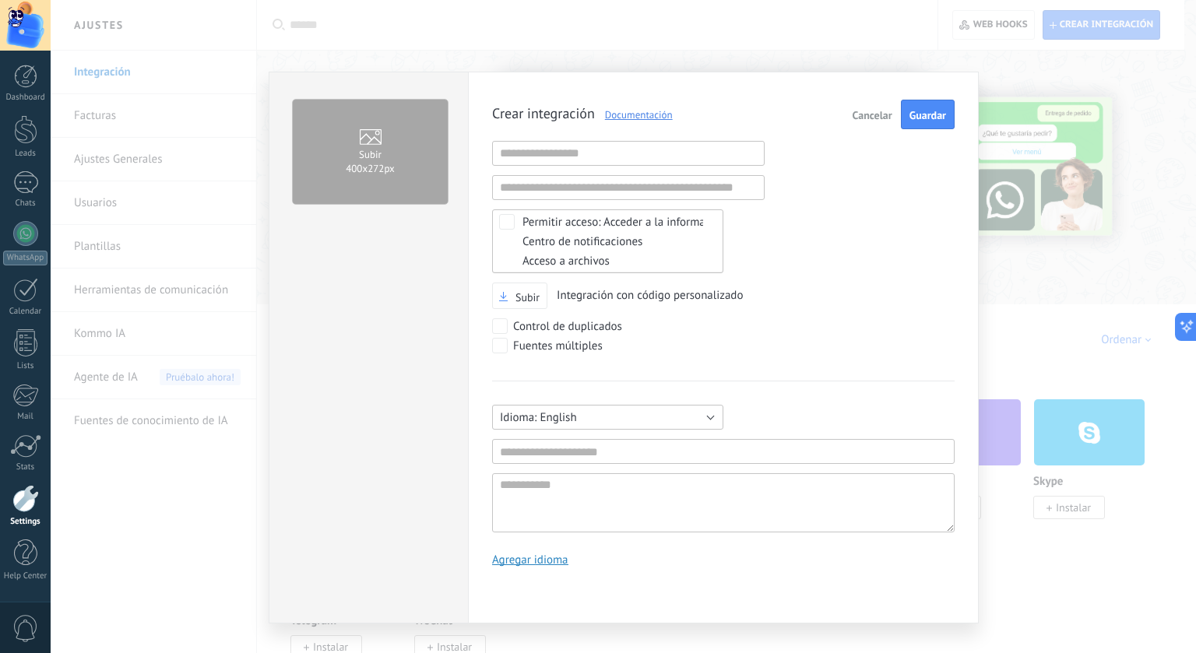
click at [539, 421] on button "English" at bounding box center [607, 417] width 231 height 25
